Goal: Obtain resource: Download file/media

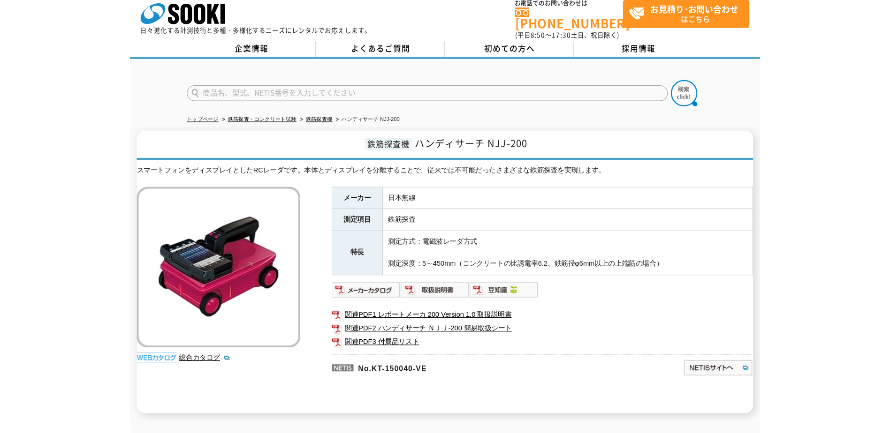
scroll to position [9, 0]
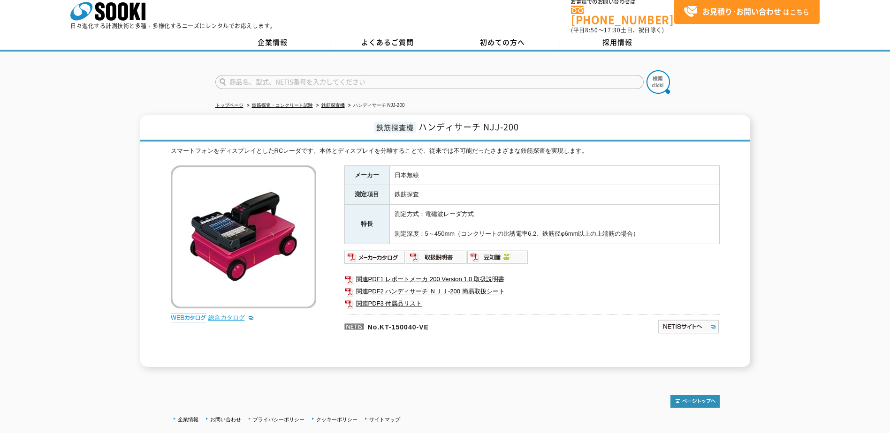
click at [215, 315] on link "総合カタログ" at bounding box center [231, 317] width 46 height 7
click at [385, 251] on img at bounding box center [374, 257] width 61 height 15
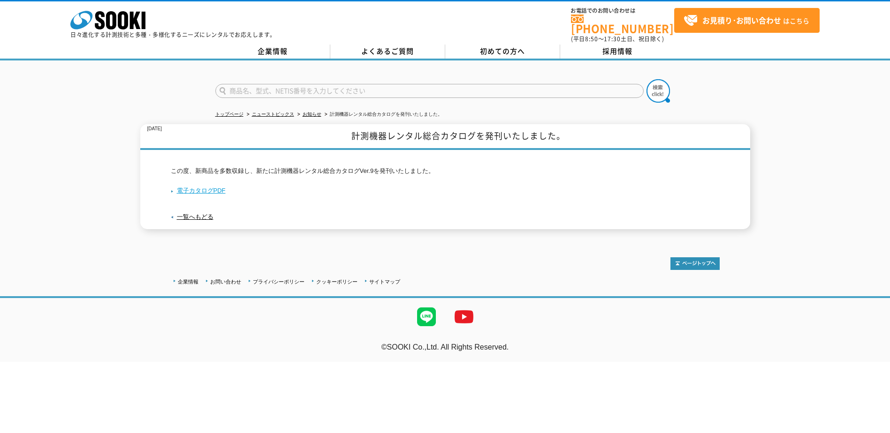
click at [192, 187] on link "電子カタログPDF" at bounding box center [198, 190] width 55 height 7
